Goal: Task Accomplishment & Management: Use online tool/utility

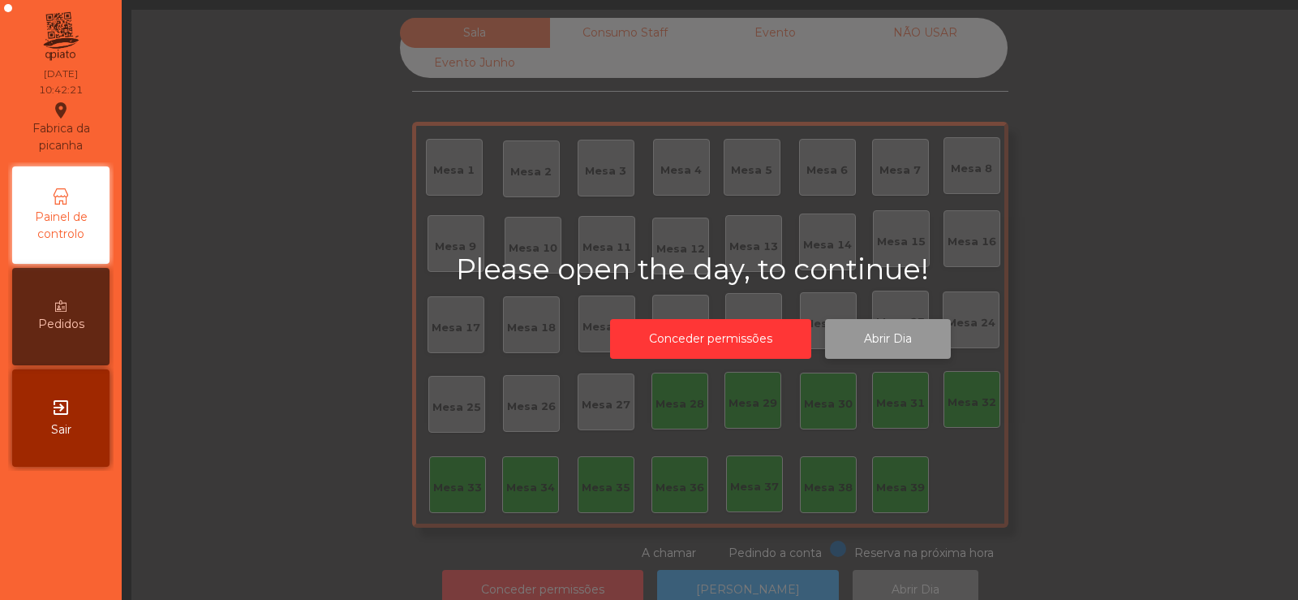
click at [893, 331] on button "Abrir Dia" at bounding box center [888, 339] width 126 height 40
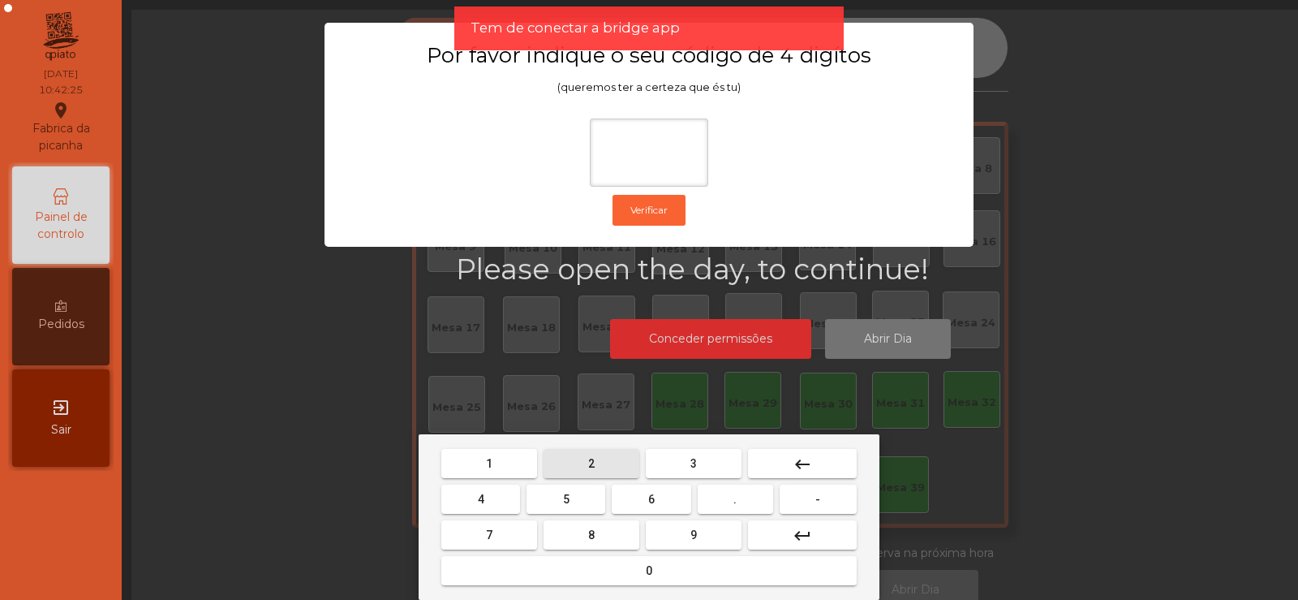
click at [591, 462] on span "2" at bounding box center [591, 463] width 6 height 13
click at [661, 498] on button "6" at bounding box center [651, 498] width 79 height 29
click at [515, 528] on button "7" at bounding box center [489, 534] width 96 height 29
click at [570, 497] on span "5" at bounding box center [566, 498] width 6 height 13
type input "****"
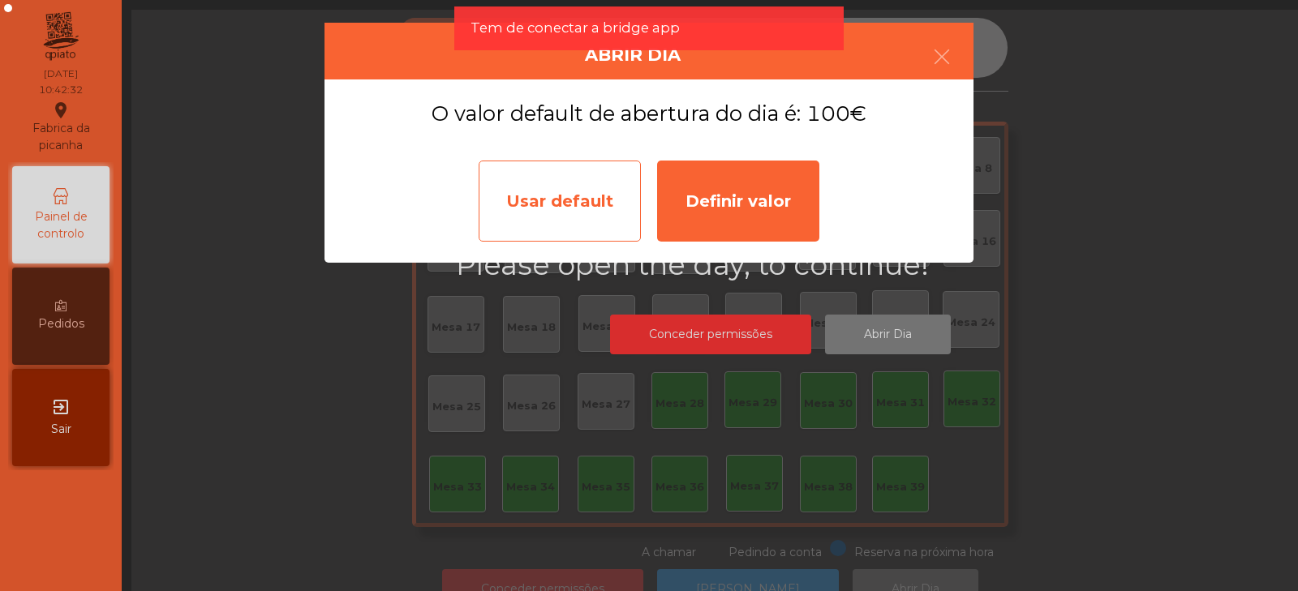
click at [548, 209] on div "Usar default" at bounding box center [560, 201] width 162 height 81
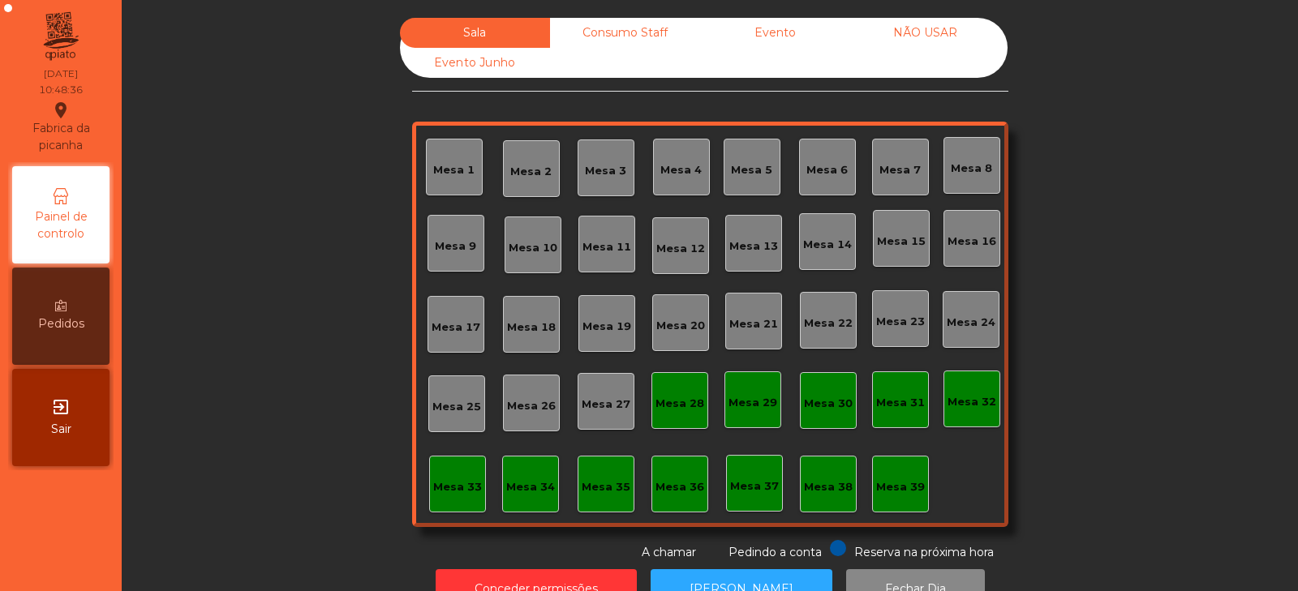
scroll to position [48, 0]
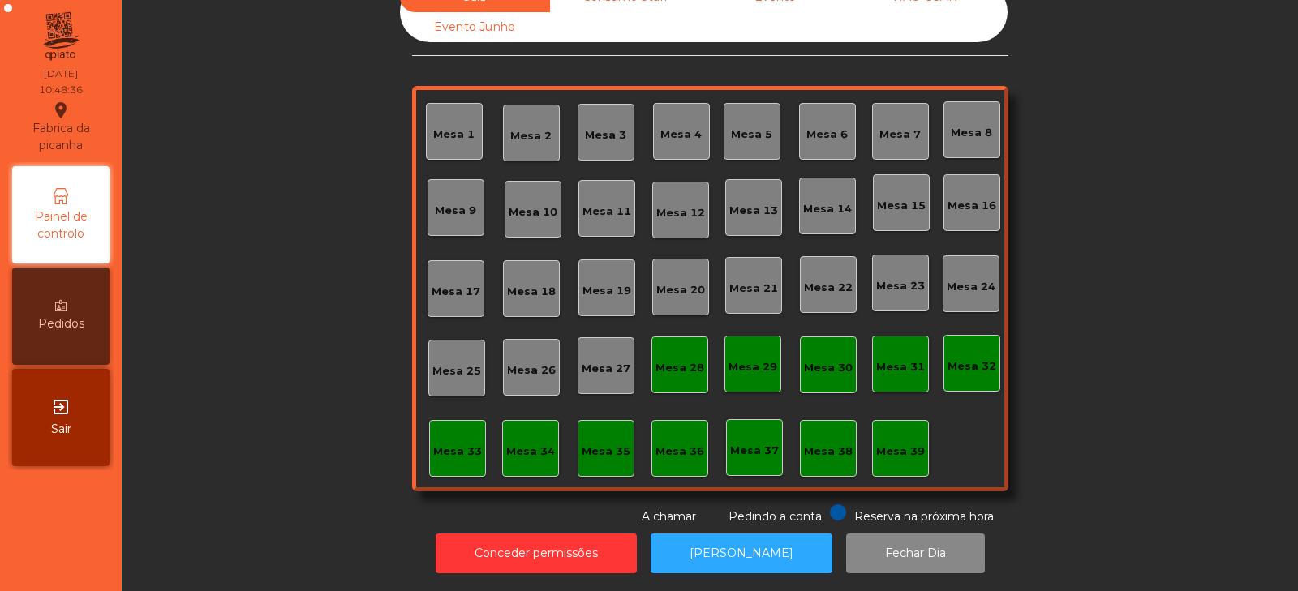
click at [756, 443] on div "Mesa 37" at bounding box center [754, 451] width 49 height 16
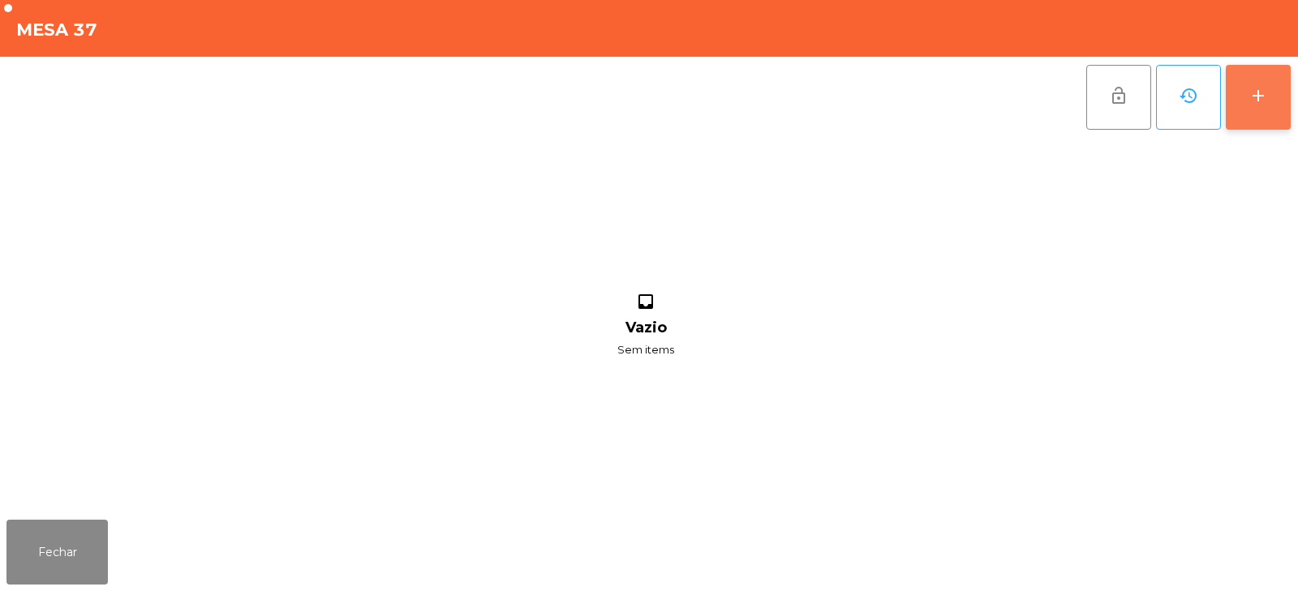
click at [1262, 83] on button "add" at bounding box center [1258, 97] width 65 height 65
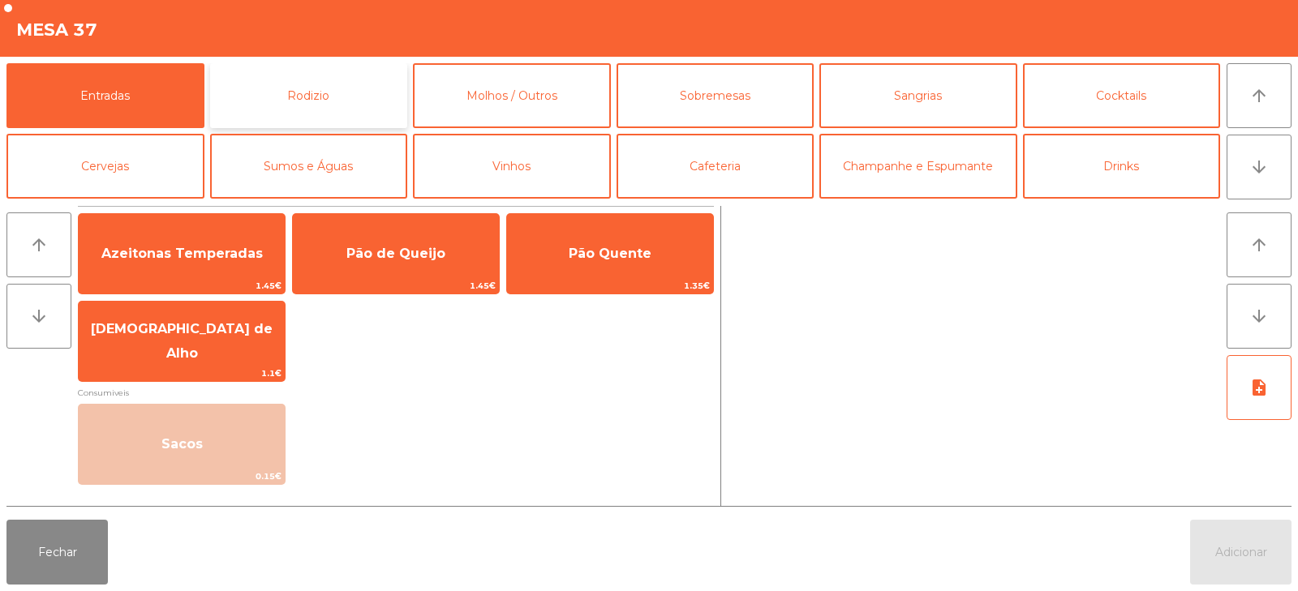
click at [360, 96] on button "Rodizio" at bounding box center [309, 95] width 198 height 65
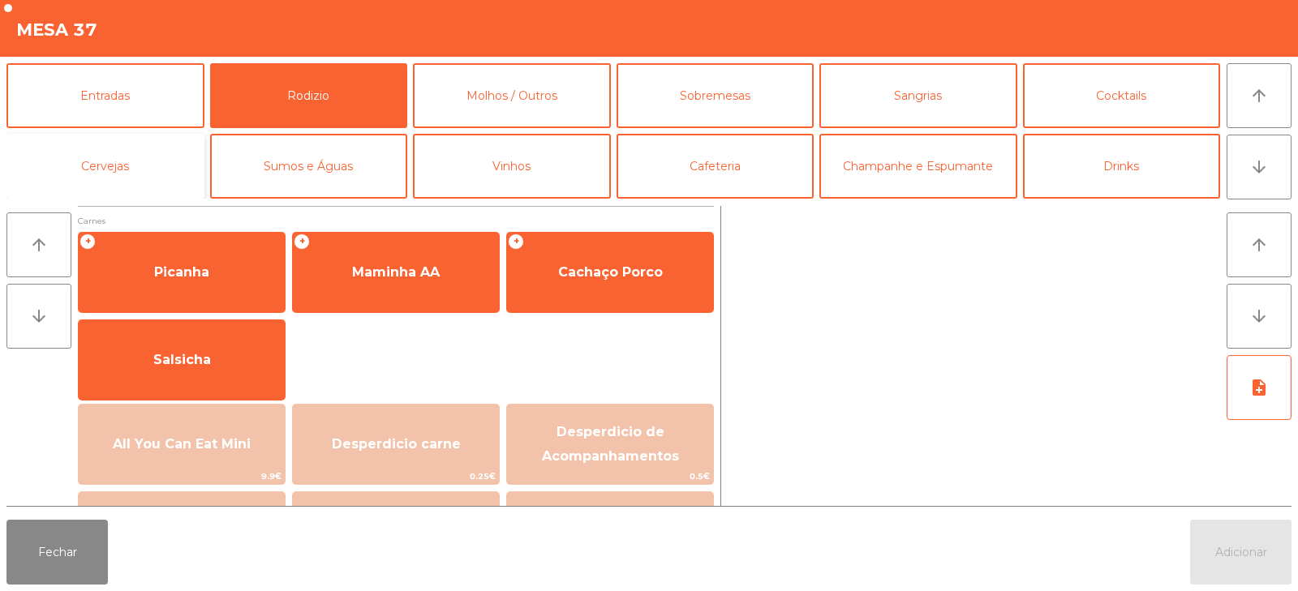
click at [185, 166] on button "Cervejas" at bounding box center [105, 166] width 198 height 65
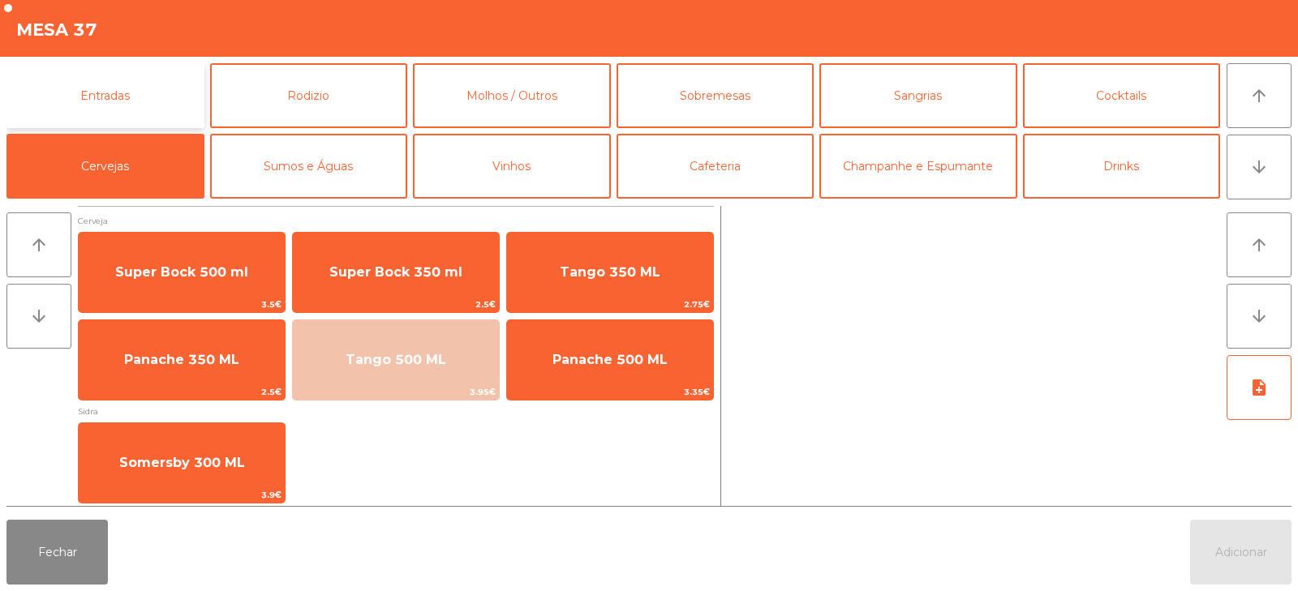
click at [164, 96] on button "Entradas" at bounding box center [105, 95] width 198 height 65
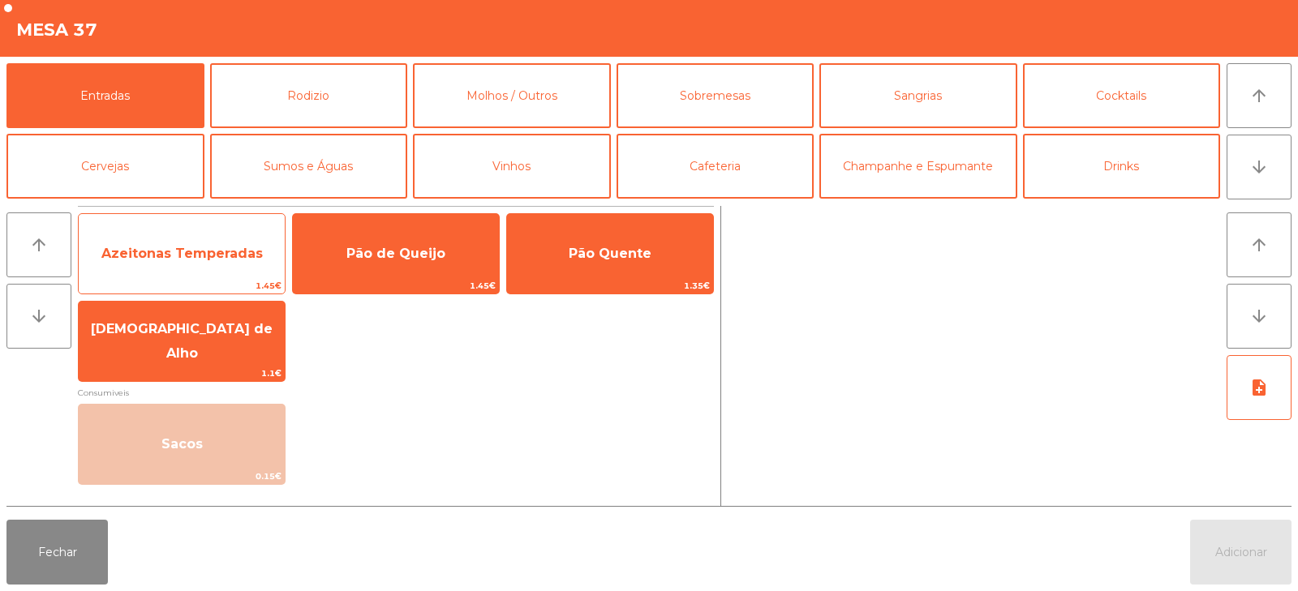
click at [211, 252] on span "Azeitonas Temperadas" at bounding box center [181, 253] width 161 height 15
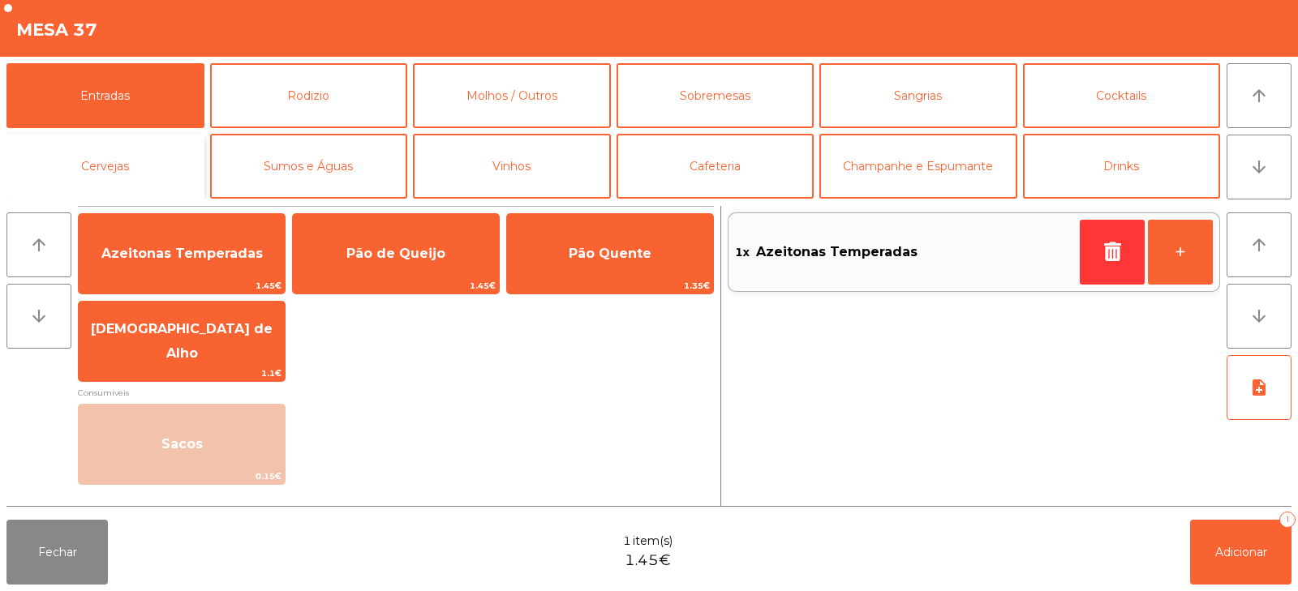
click at [156, 162] on button "Cervejas" at bounding box center [105, 166] width 198 height 65
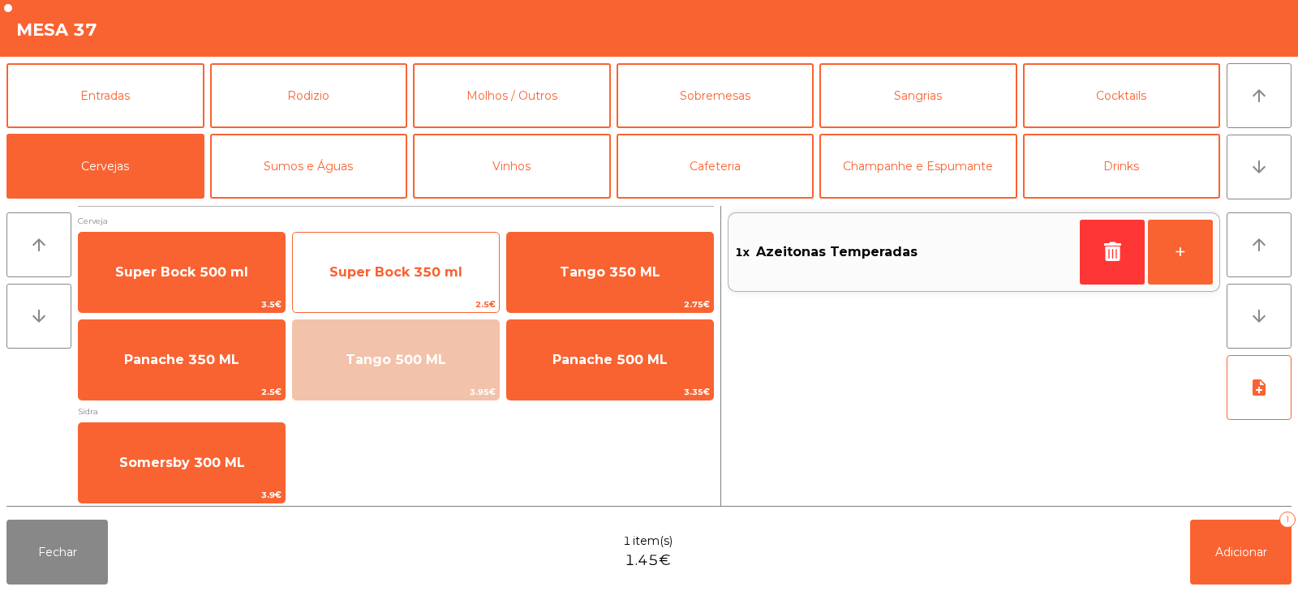
click at [354, 286] on span "Super Bock 350 ml" at bounding box center [396, 273] width 206 height 44
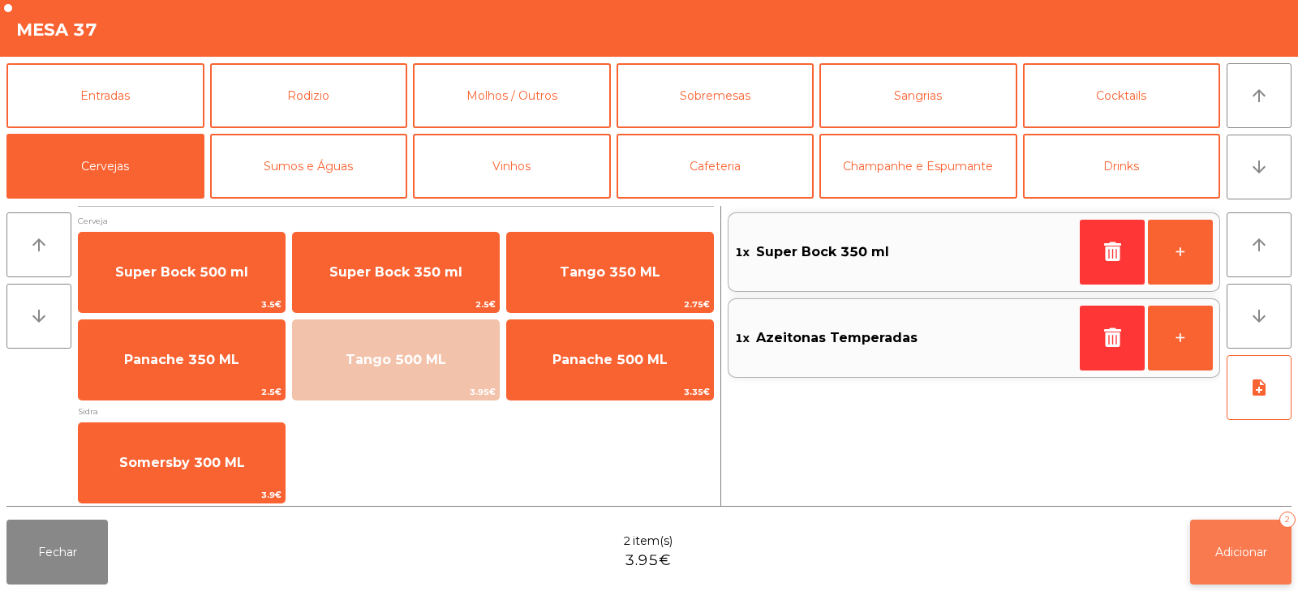
click at [1250, 568] on button "Adicionar 2" at bounding box center [1240, 552] width 101 height 65
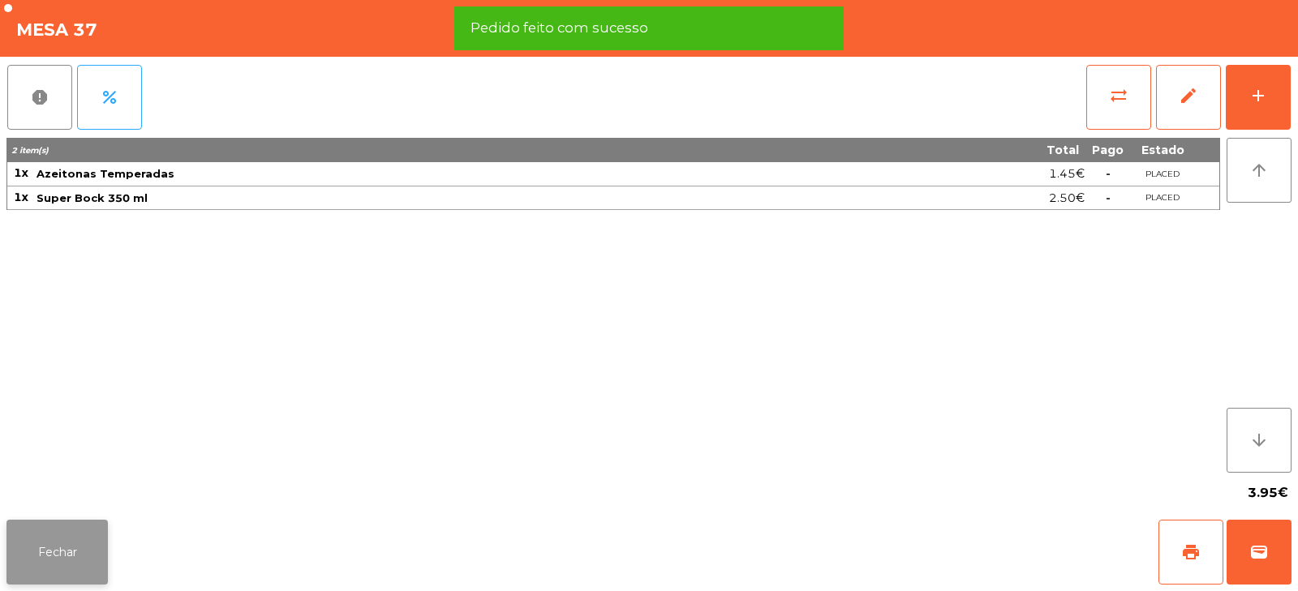
click at [80, 555] on button "Fechar" at bounding box center [56, 552] width 101 height 65
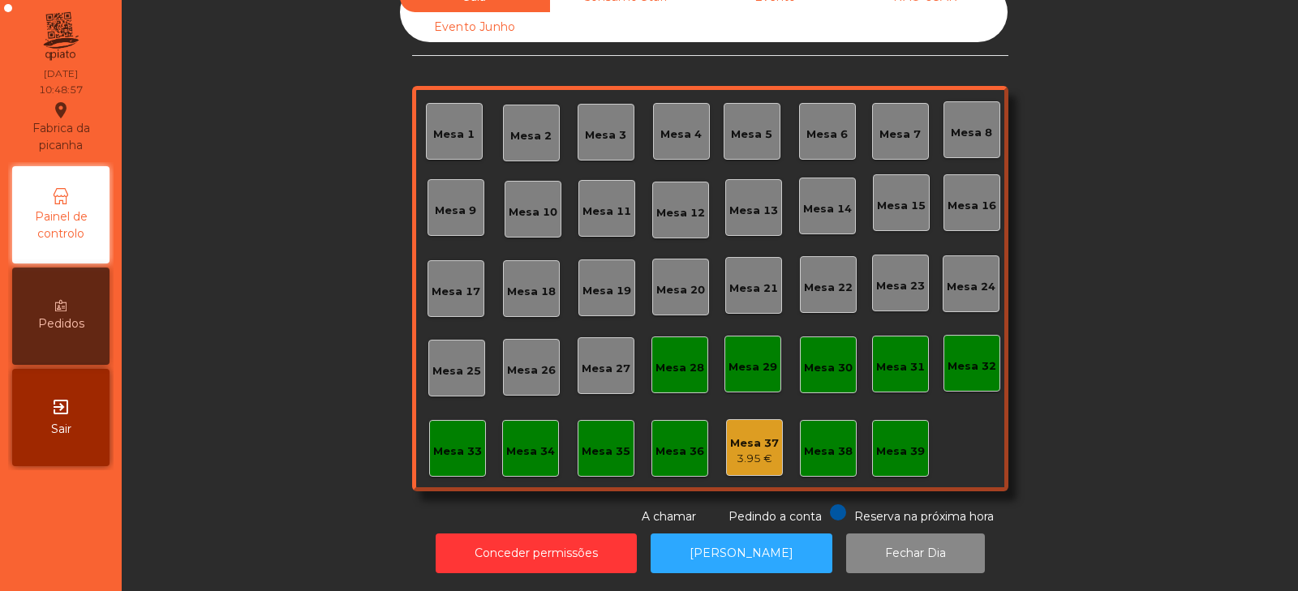
scroll to position [0, 0]
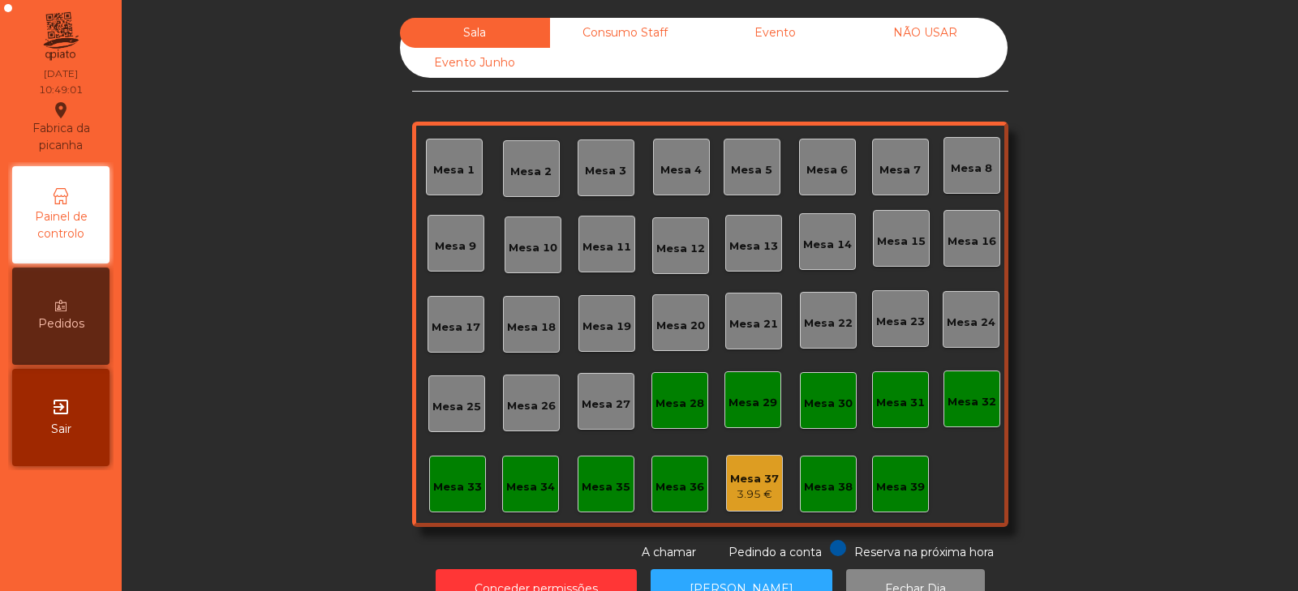
click at [743, 489] on div "3.95 €" at bounding box center [754, 495] width 49 height 16
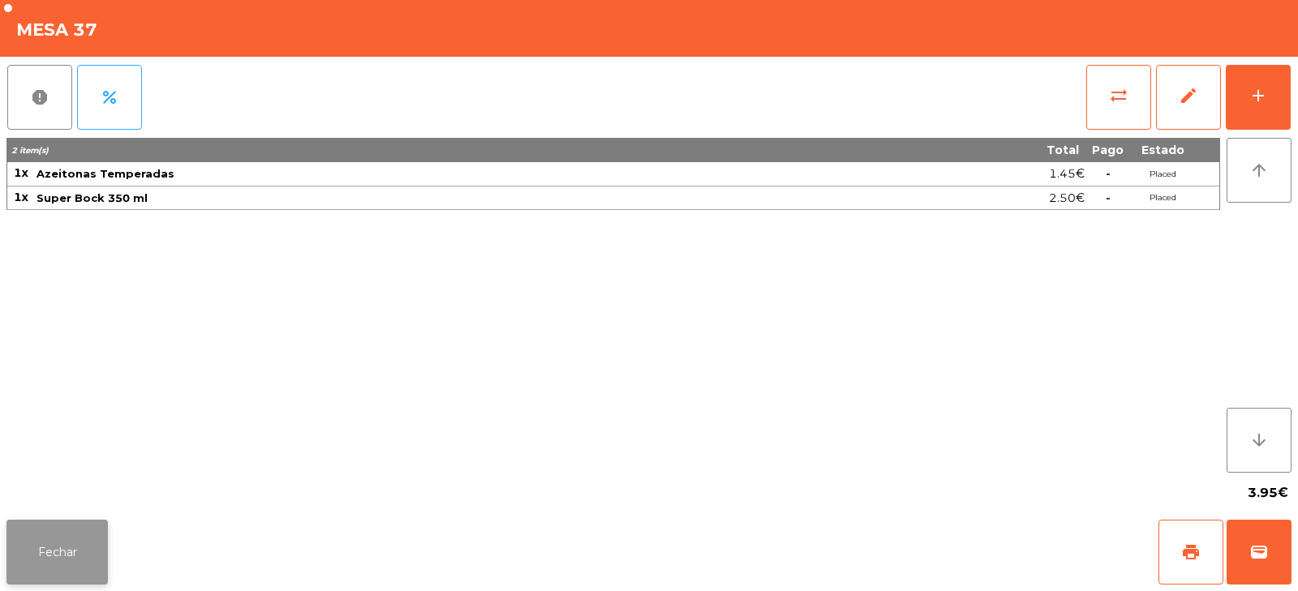
click at [97, 577] on button "Fechar" at bounding box center [56, 552] width 101 height 65
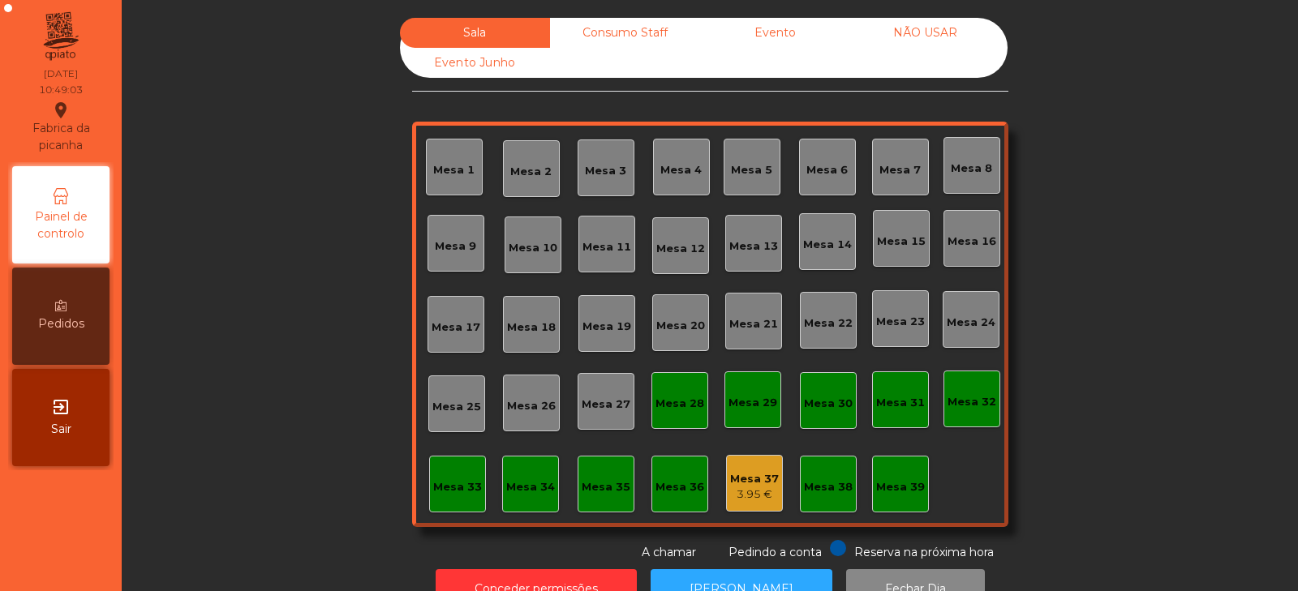
click at [965, 410] on div "Mesa 32" at bounding box center [972, 402] width 49 height 16
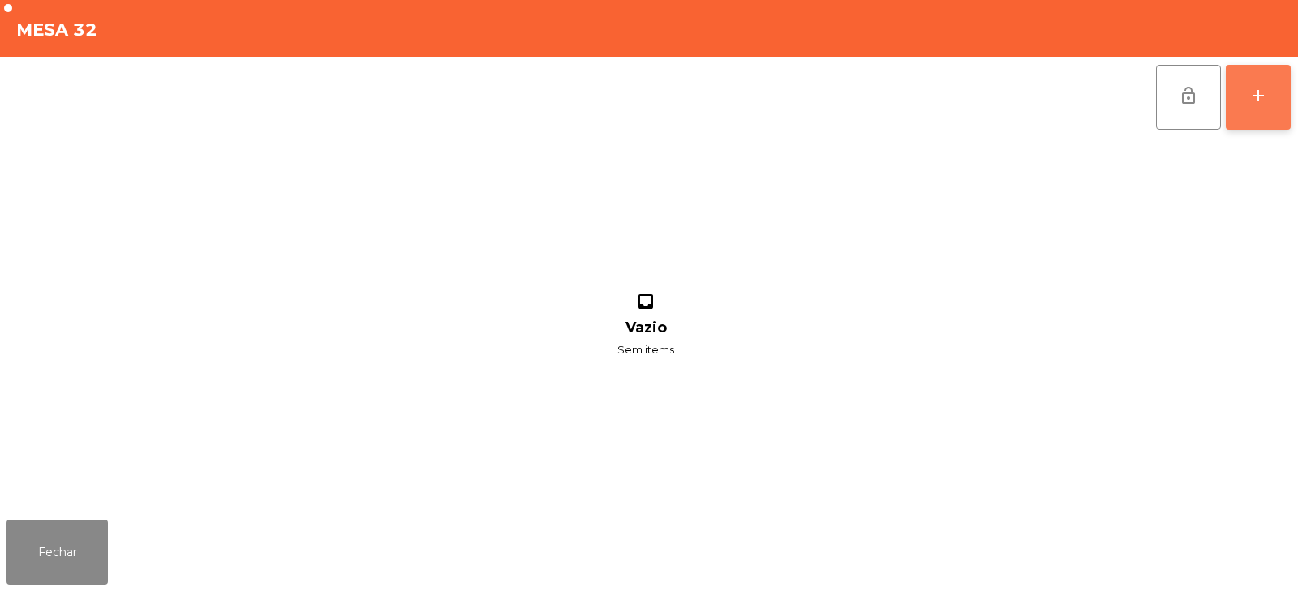
click at [1263, 119] on button "add" at bounding box center [1258, 97] width 65 height 65
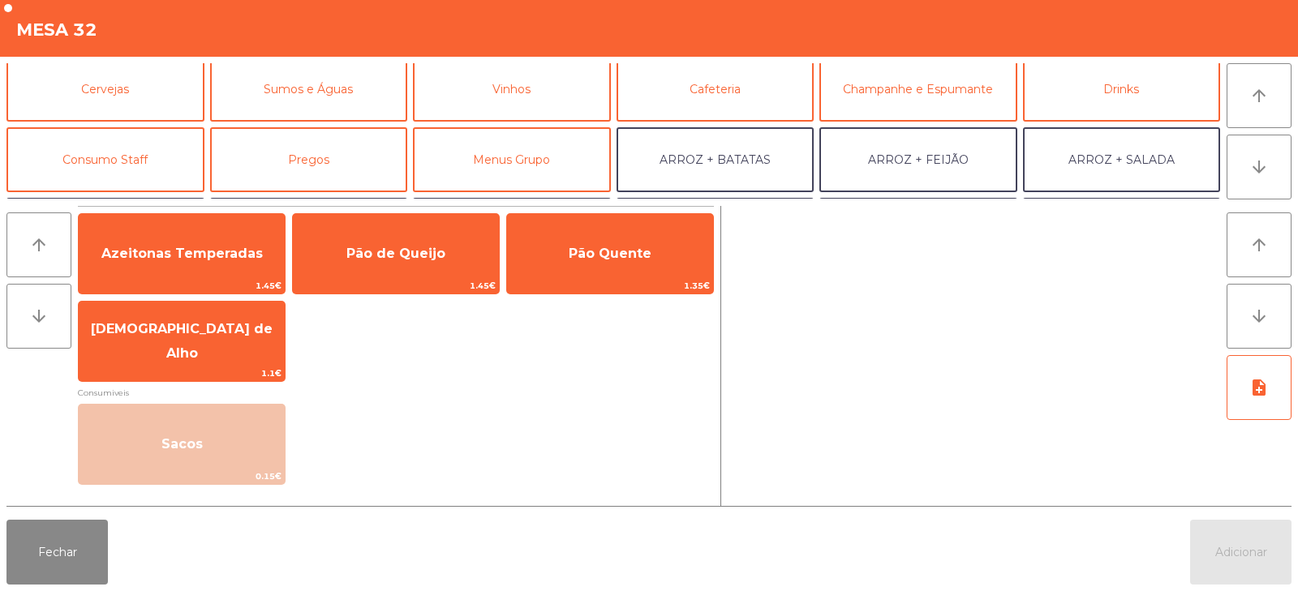
scroll to position [82, 0]
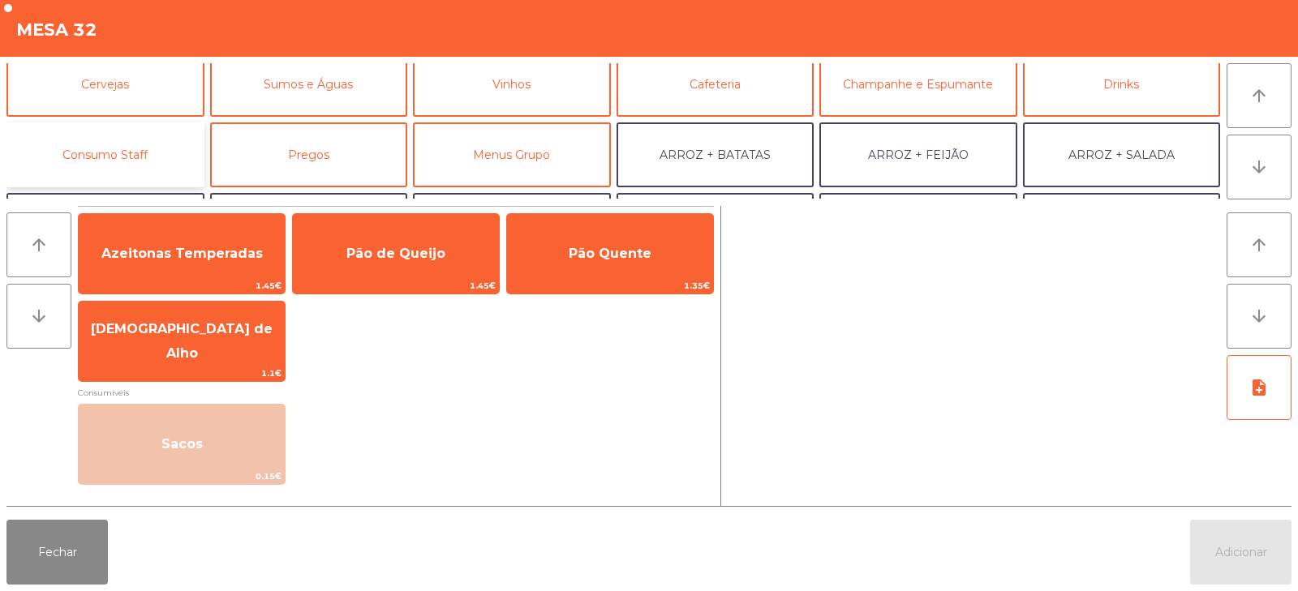
click at [135, 153] on button "Consumo Staff" at bounding box center [105, 155] width 198 height 65
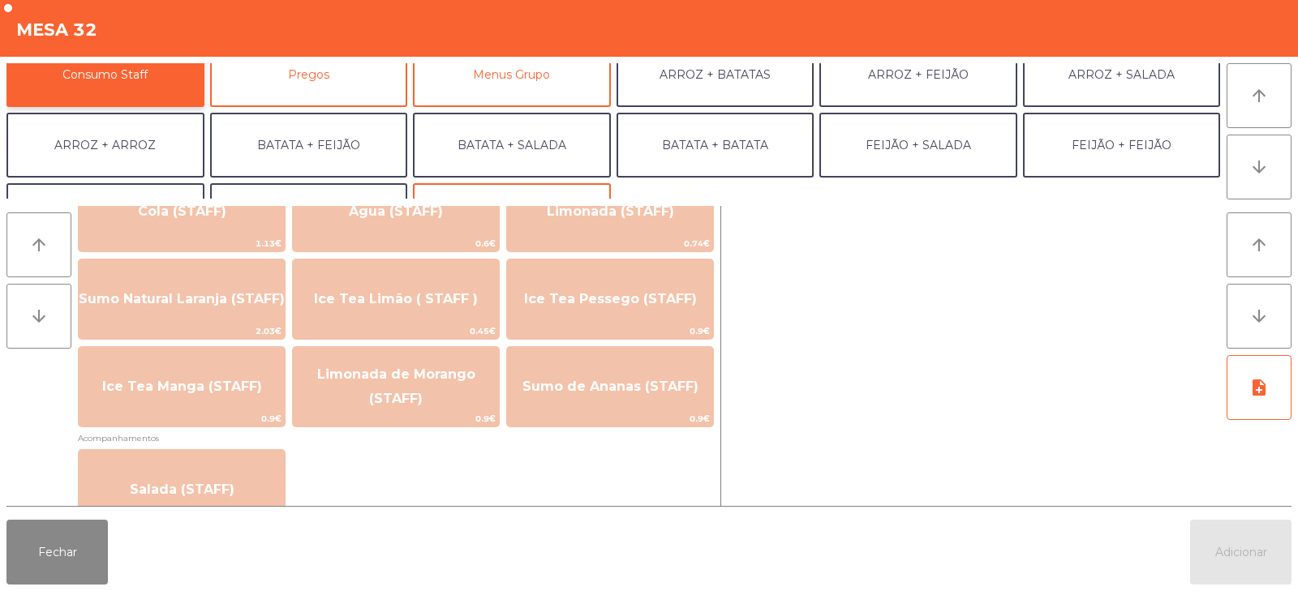
scroll to position [430, 0]
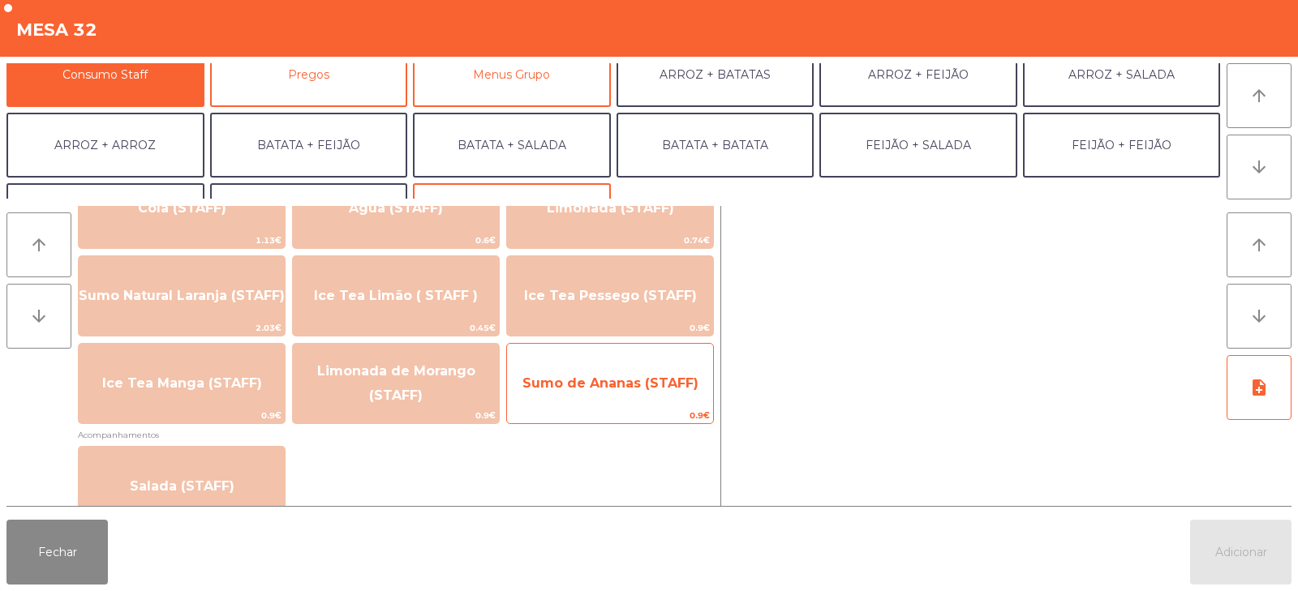
click at [682, 389] on span "Sumo de Ananas (STAFF)" at bounding box center [611, 383] width 176 height 15
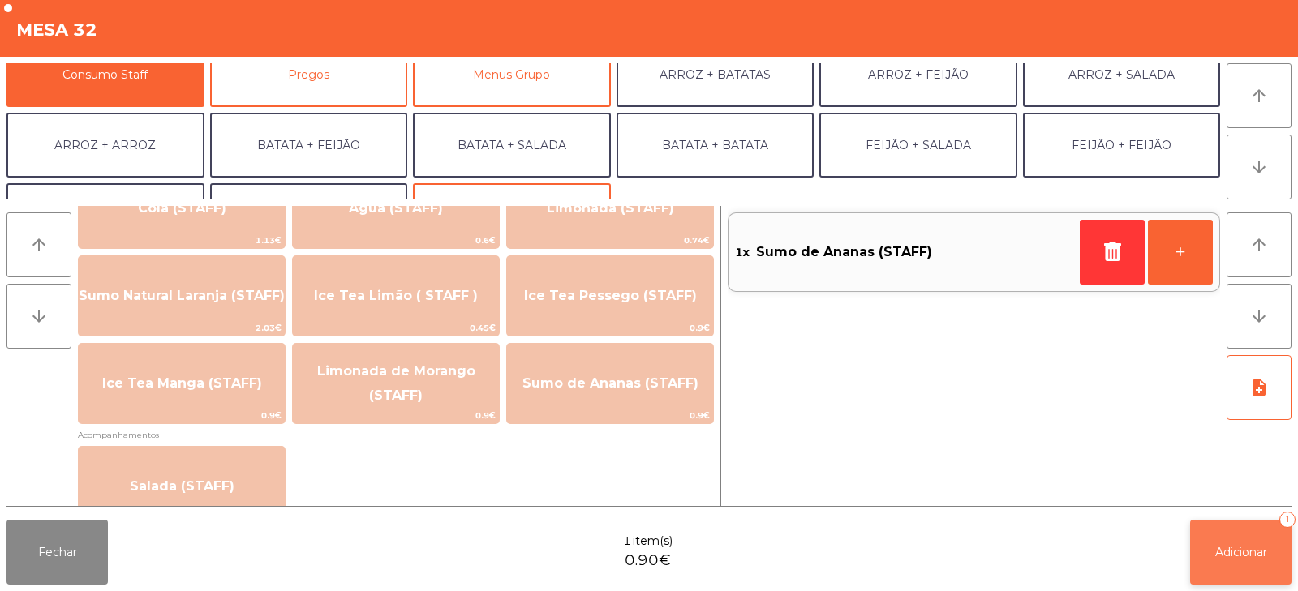
click at [1236, 579] on button "Adicionar 1" at bounding box center [1240, 552] width 101 height 65
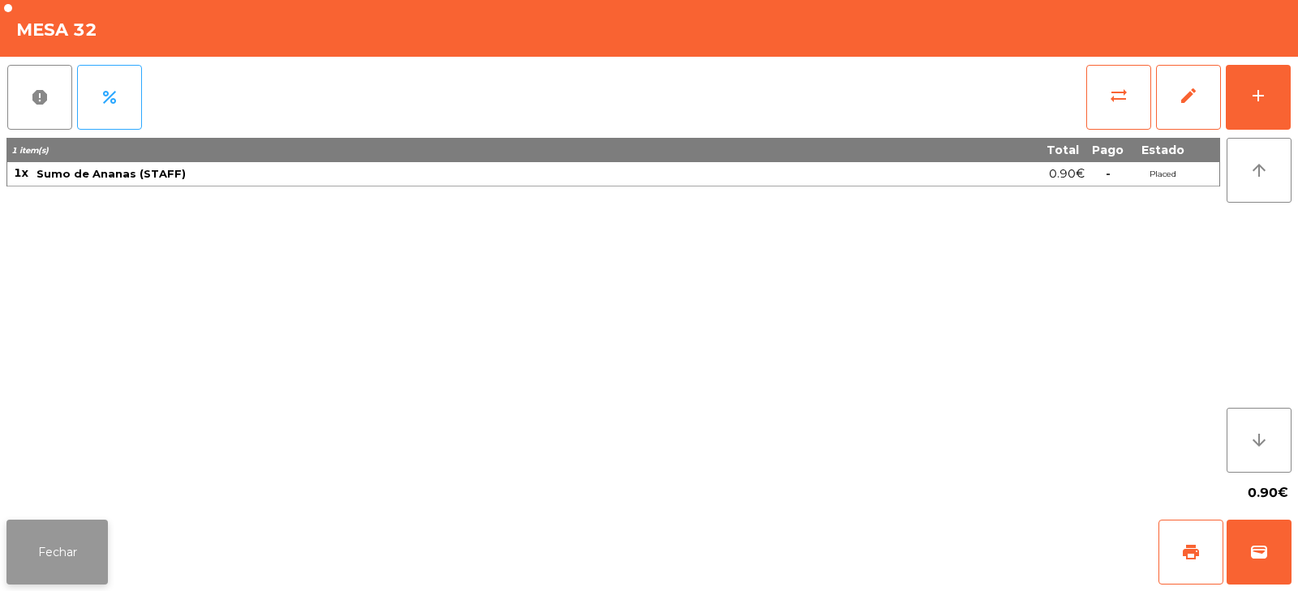
click at [44, 557] on button "Fechar" at bounding box center [56, 552] width 101 height 65
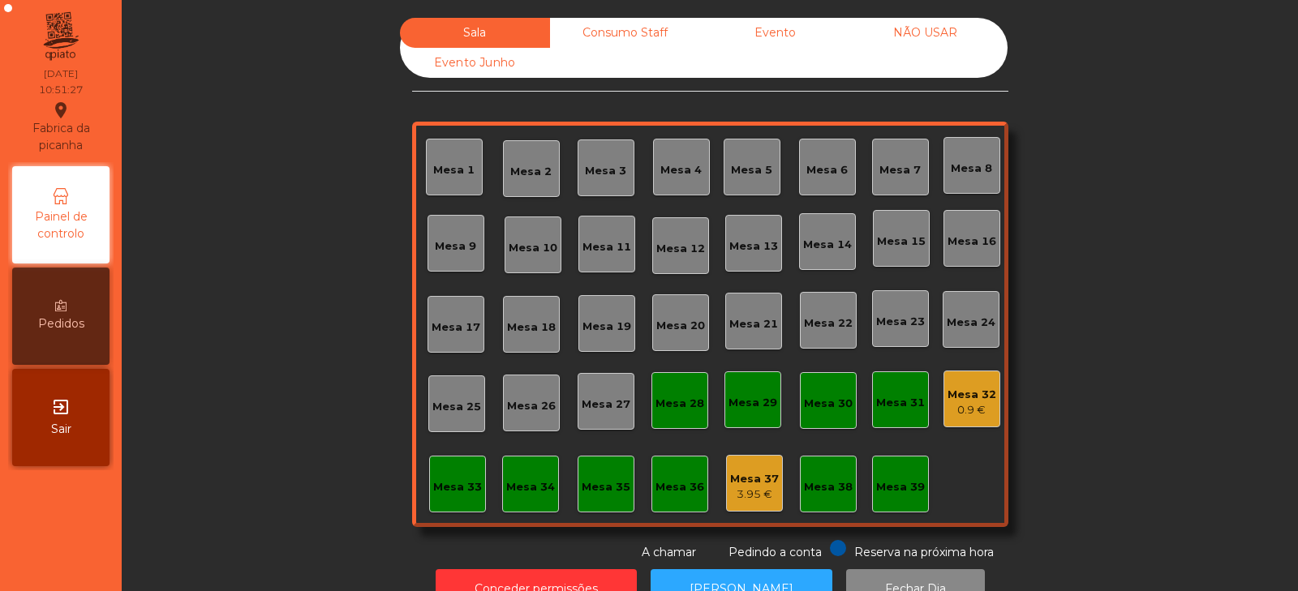
scroll to position [48, 0]
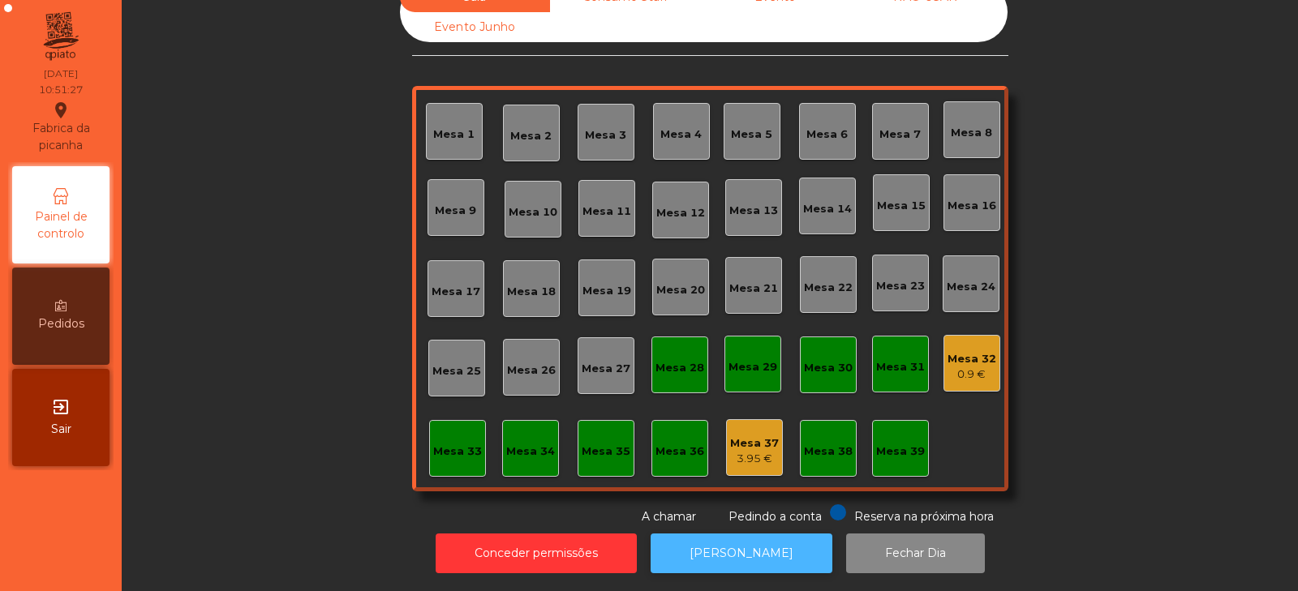
click at [747, 546] on button "[PERSON_NAME]" at bounding box center [742, 554] width 182 height 40
